Goal: Find specific page/section: Find specific page/section

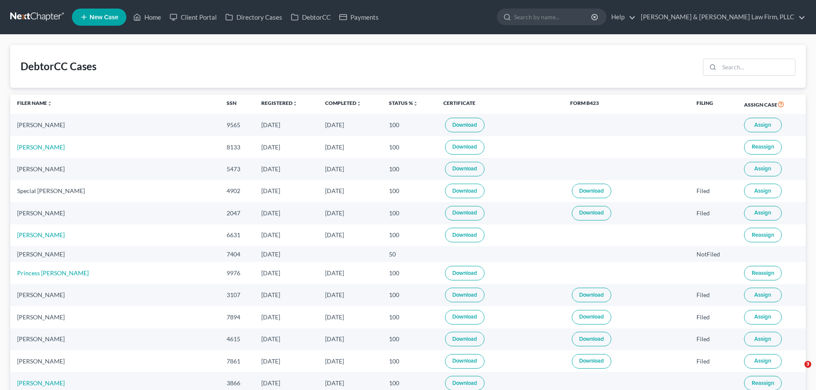
click at [145, 17] on link "Home" at bounding box center [147, 16] width 36 height 15
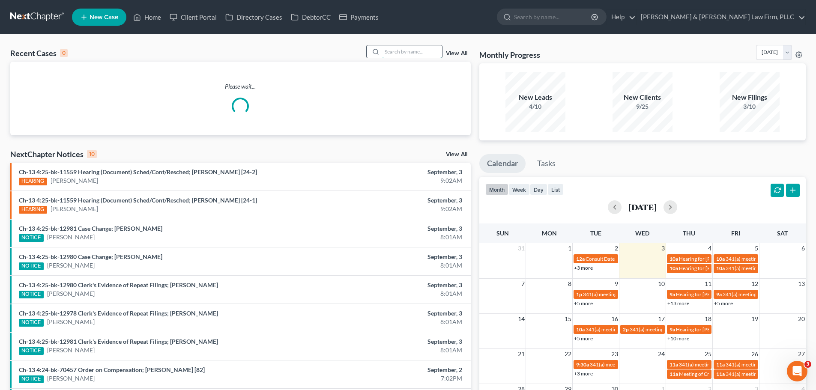
drag, startPoint x: 402, startPoint y: 55, endPoint x: 392, endPoint y: 55, distance: 10.7
click at [402, 55] on input "search" at bounding box center [412, 51] width 60 height 12
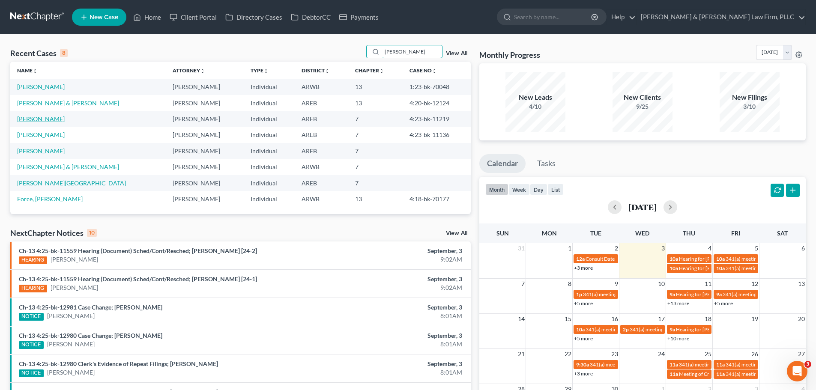
type input "[PERSON_NAME]"
click at [42, 119] on link "[PERSON_NAME]" at bounding box center [41, 118] width 48 height 7
select select "2"
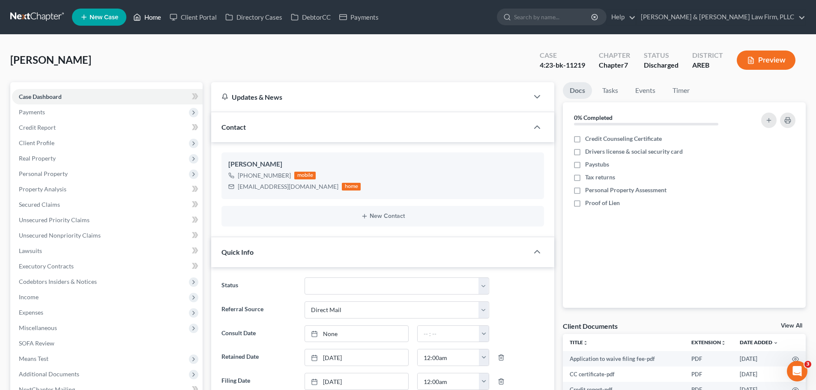
click at [152, 13] on link "Home" at bounding box center [147, 16] width 36 height 15
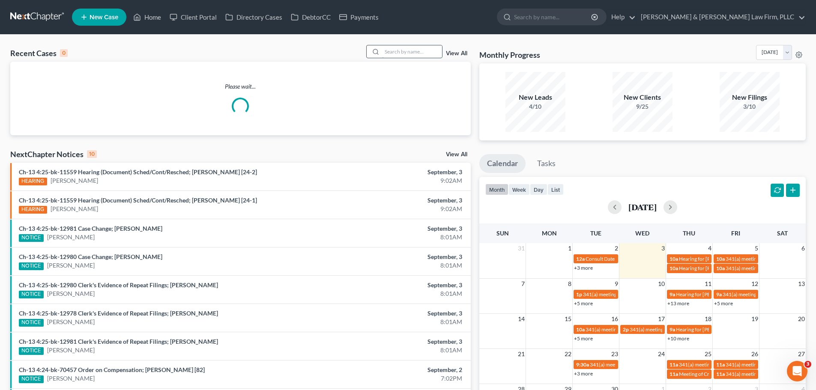
click at [402, 54] on input "search" at bounding box center [412, 51] width 60 height 12
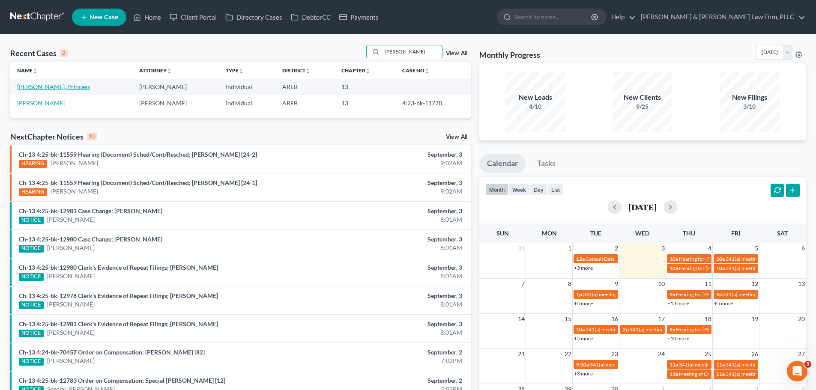
type input "[PERSON_NAME]"
click at [45, 85] on link "[PERSON_NAME], Princess" at bounding box center [53, 86] width 73 height 7
select select "2"
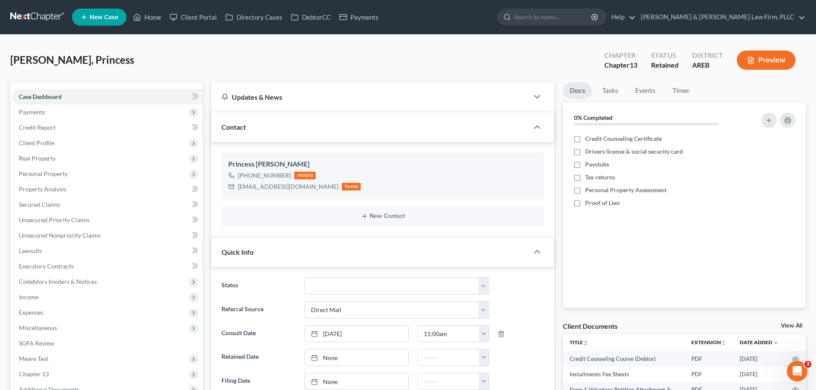
click at [759, 57] on button "Preview" at bounding box center [765, 60] width 59 height 19
